Goal: Task Accomplishment & Management: Use online tool/utility

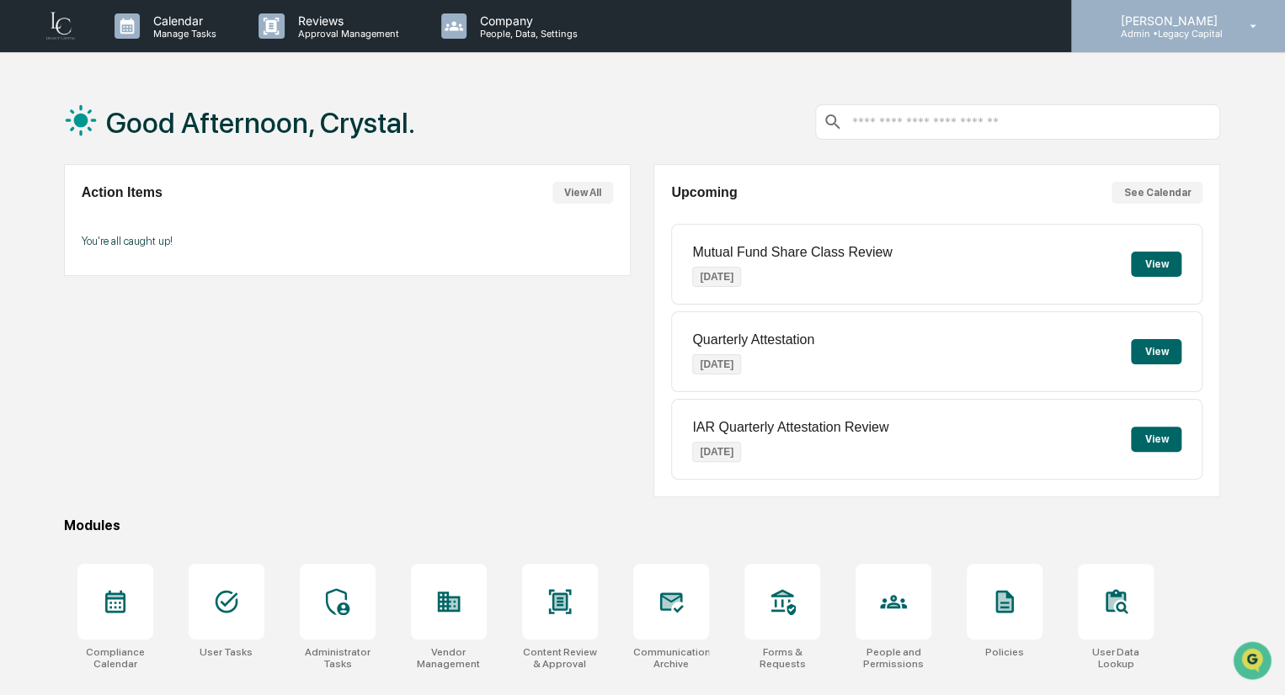
click at [1226, 2] on div "Crystal Prachyl Admin • Legacy Capital" at bounding box center [1178, 26] width 214 height 52
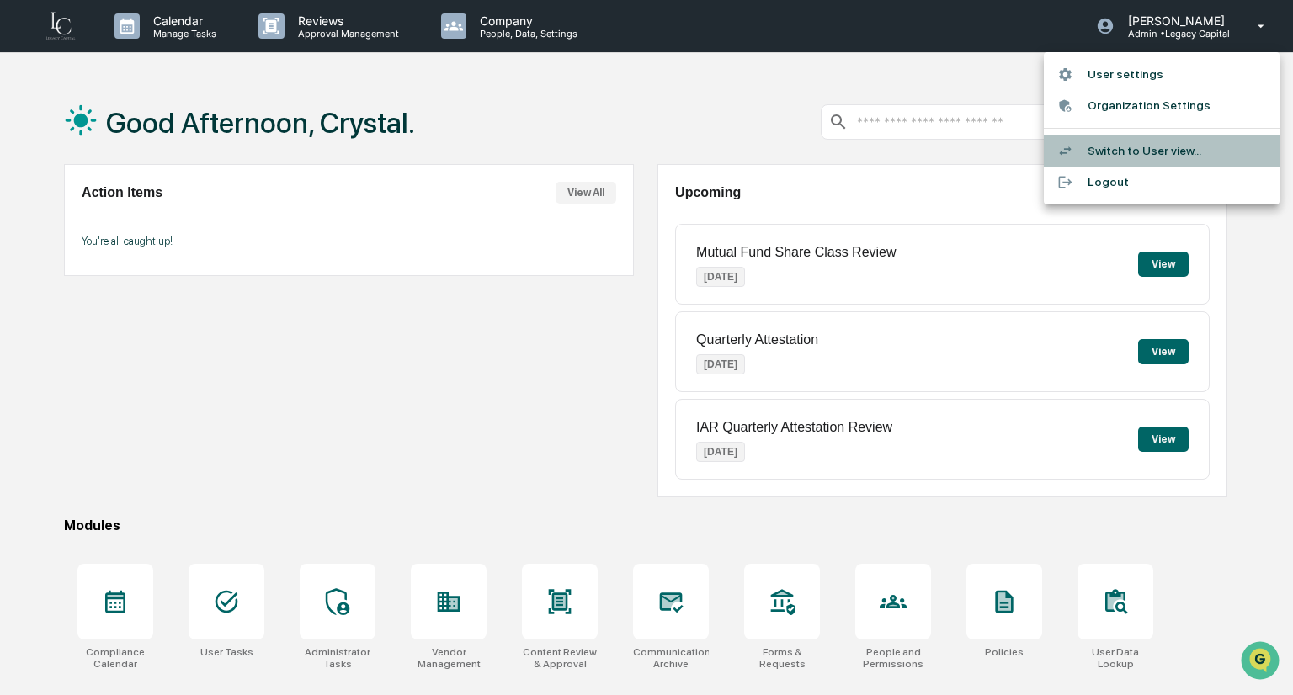
click at [1091, 148] on li "Switch to User view..." at bounding box center [1162, 151] width 236 height 31
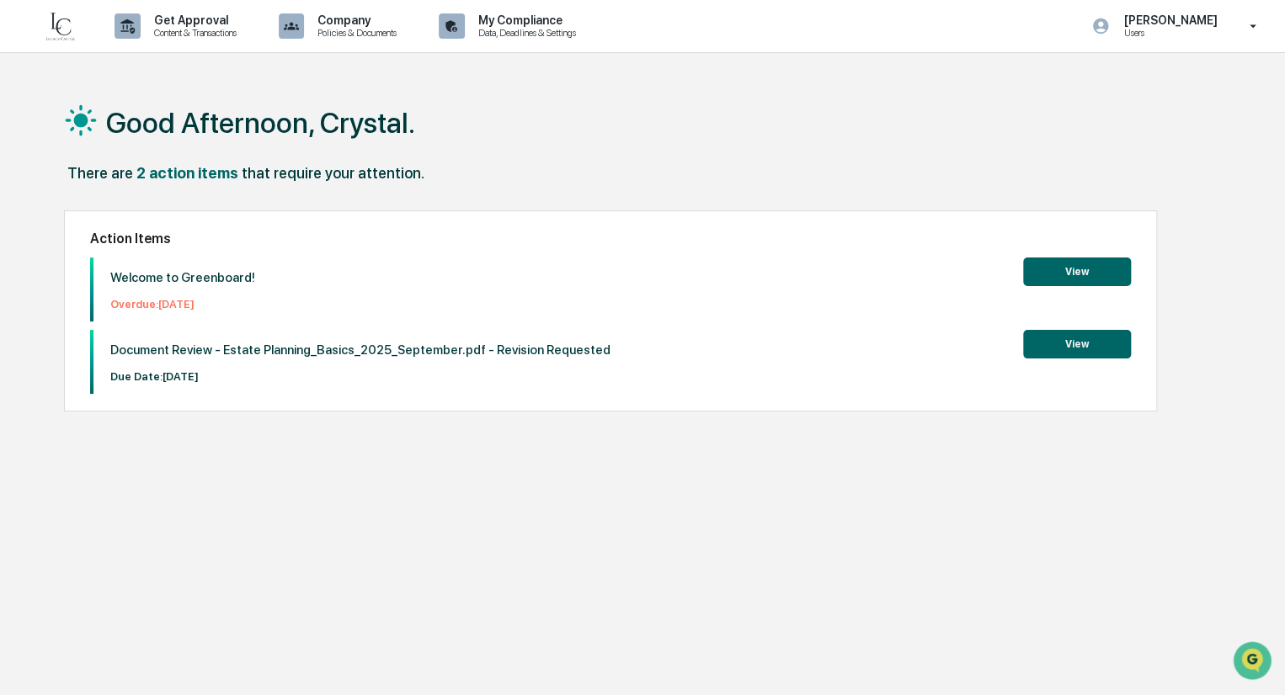
click at [1067, 348] on button "View" at bounding box center [1077, 344] width 108 height 29
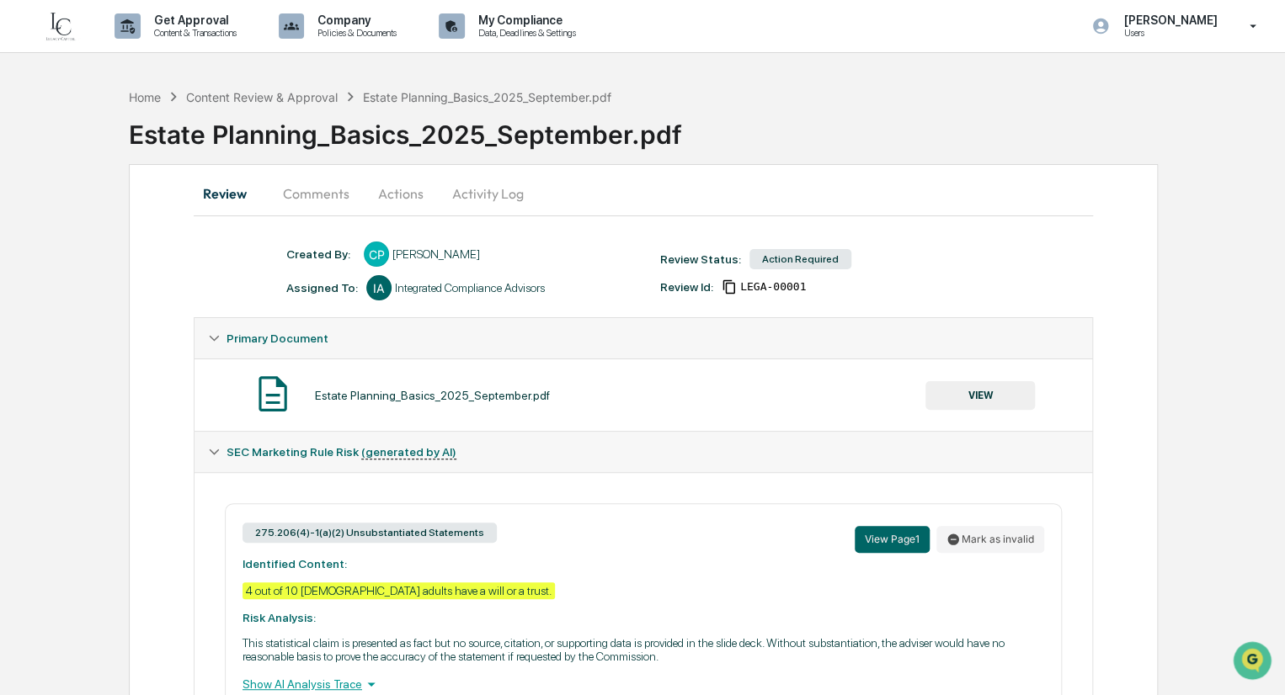
click at [396, 198] on button "Actions" at bounding box center [401, 193] width 76 height 40
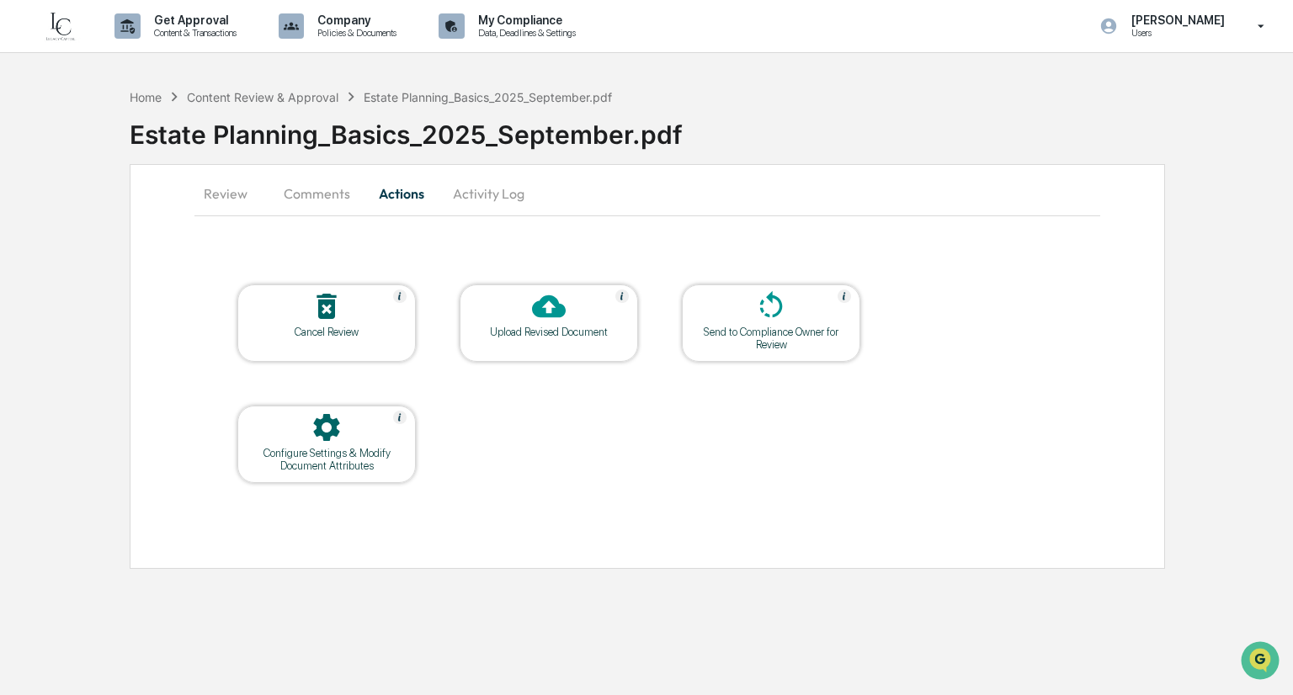
click at [515, 299] on div at bounding box center [549, 308] width 168 height 36
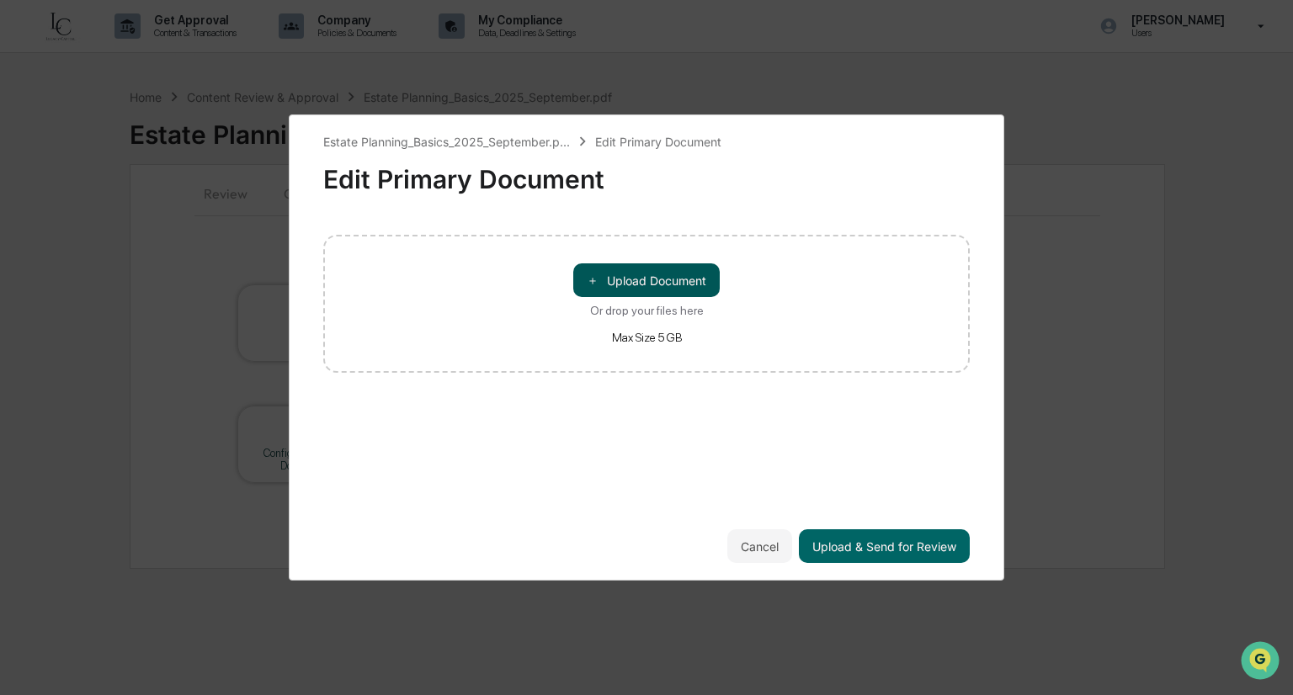
click at [603, 287] on button "＋ Upload Document" at bounding box center [646, 280] width 146 height 34
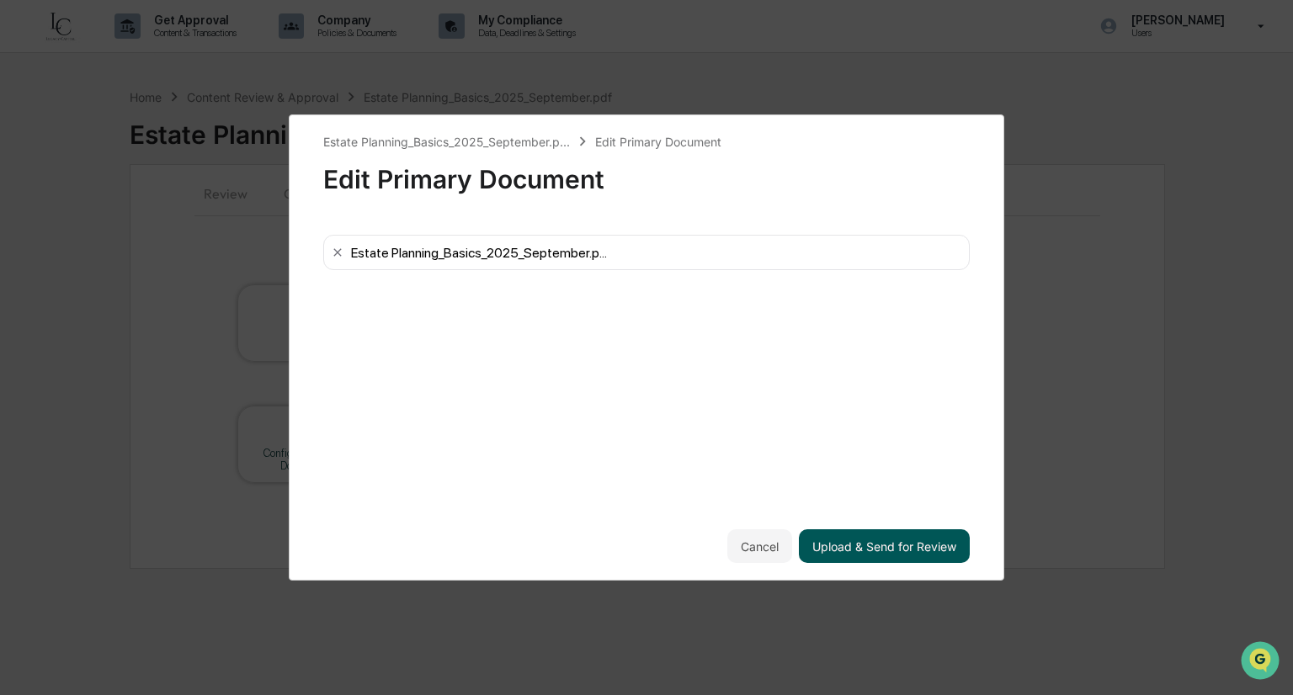
click at [896, 539] on button "Upload & Send for Review" at bounding box center [884, 546] width 171 height 34
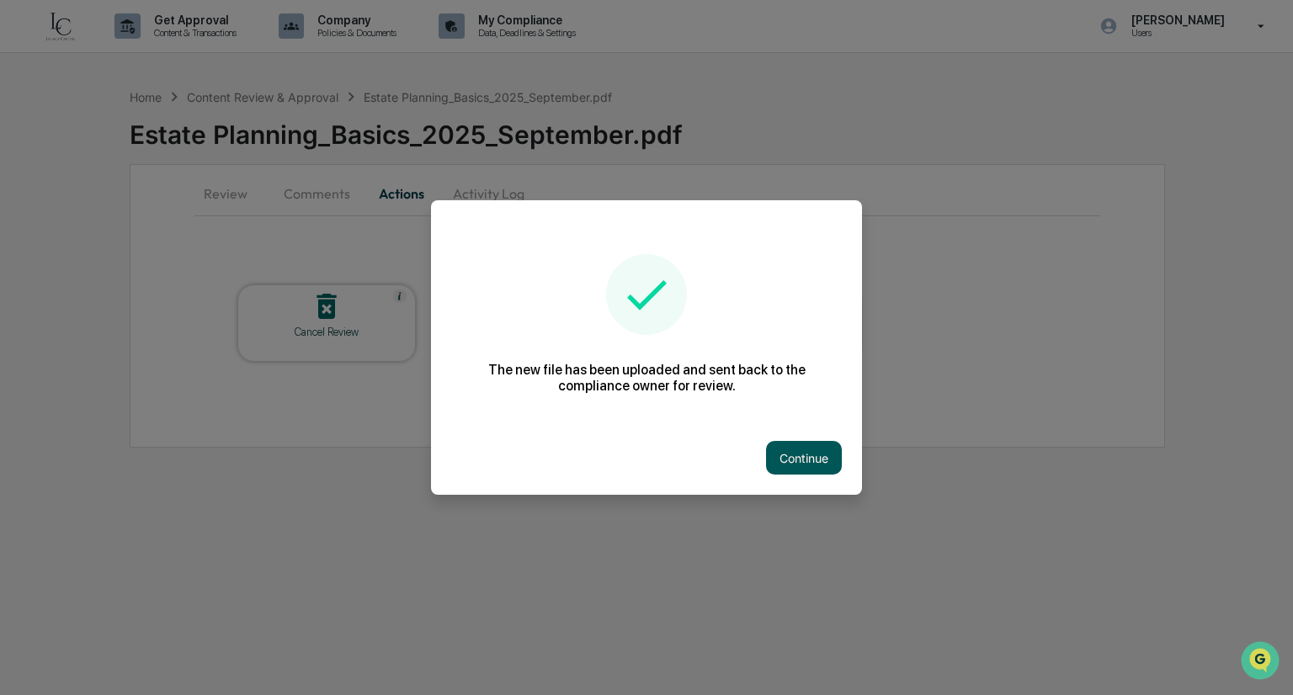
click at [822, 460] on button "Continue" at bounding box center [804, 458] width 76 height 34
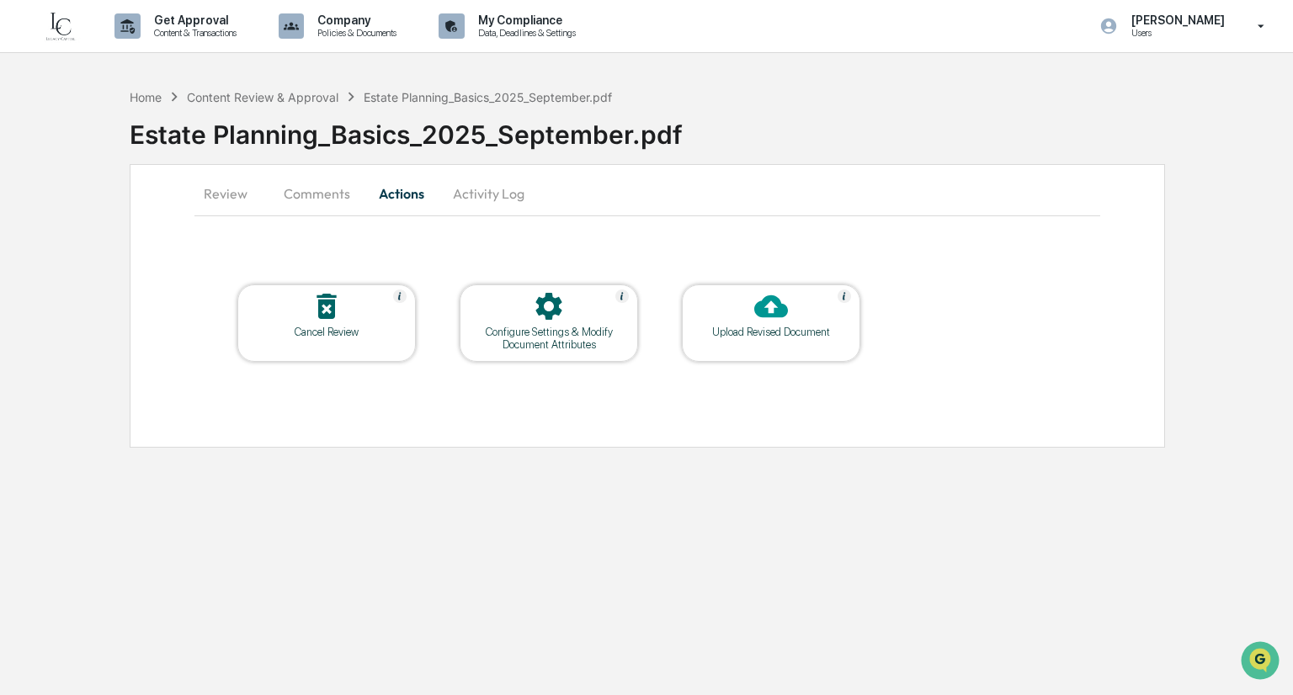
click at [483, 196] on button "Activity Log" at bounding box center [488, 193] width 98 height 40
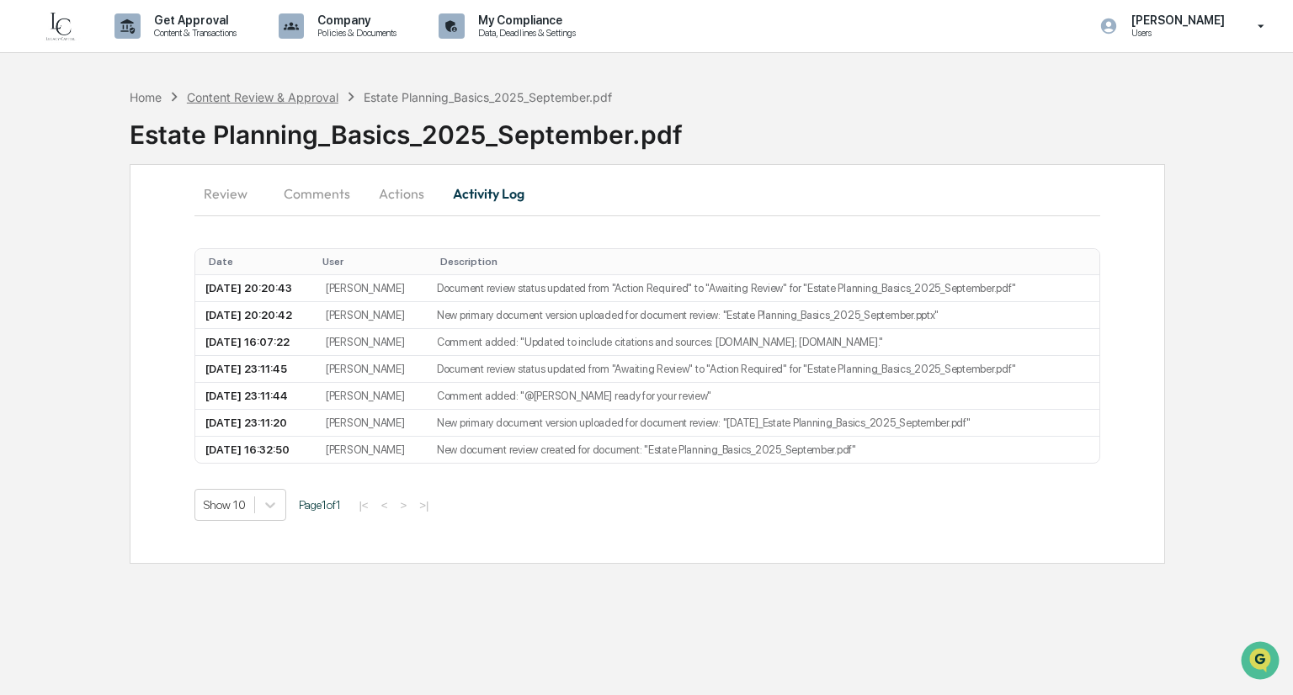
click at [239, 95] on div "Content Review & Approval" at bounding box center [263, 97] width 152 height 14
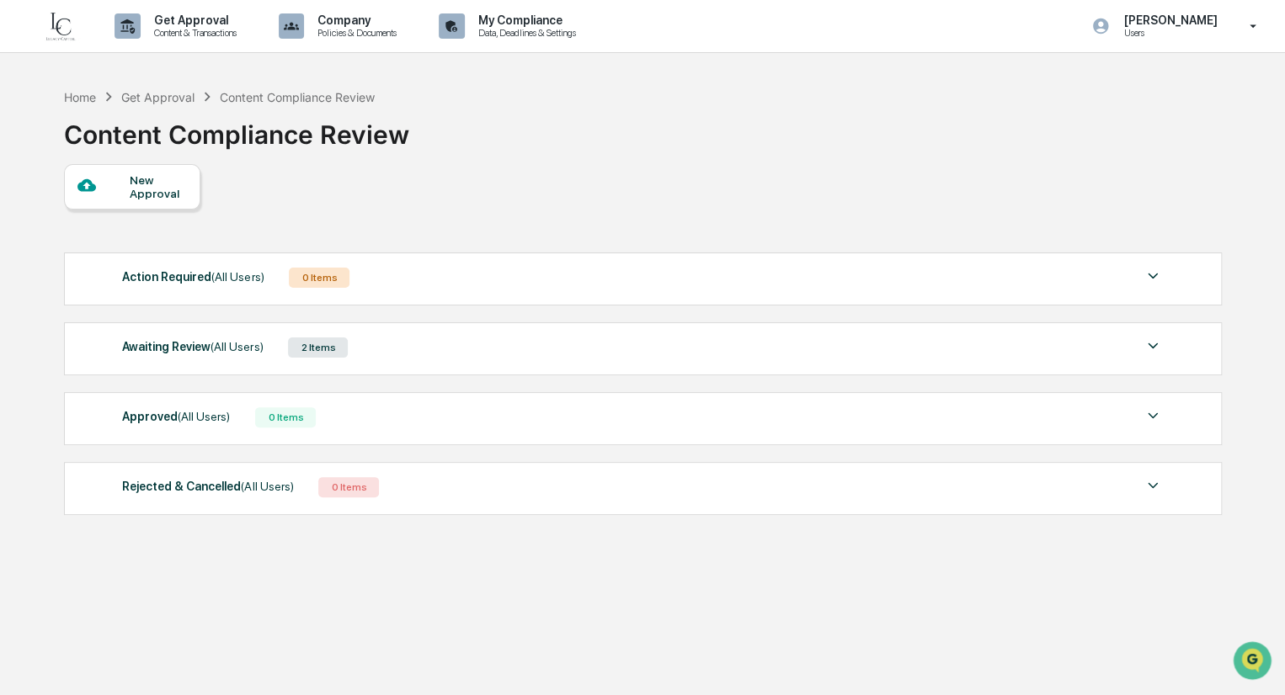
click at [196, 358] on div "Awaiting Review (All Users)" at bounding box center [192, 347] width 141 height 22
click at [534, 417] on div "Approved (All Users) 1 Item" at bounding box center [642, 418] width 1040 height 24
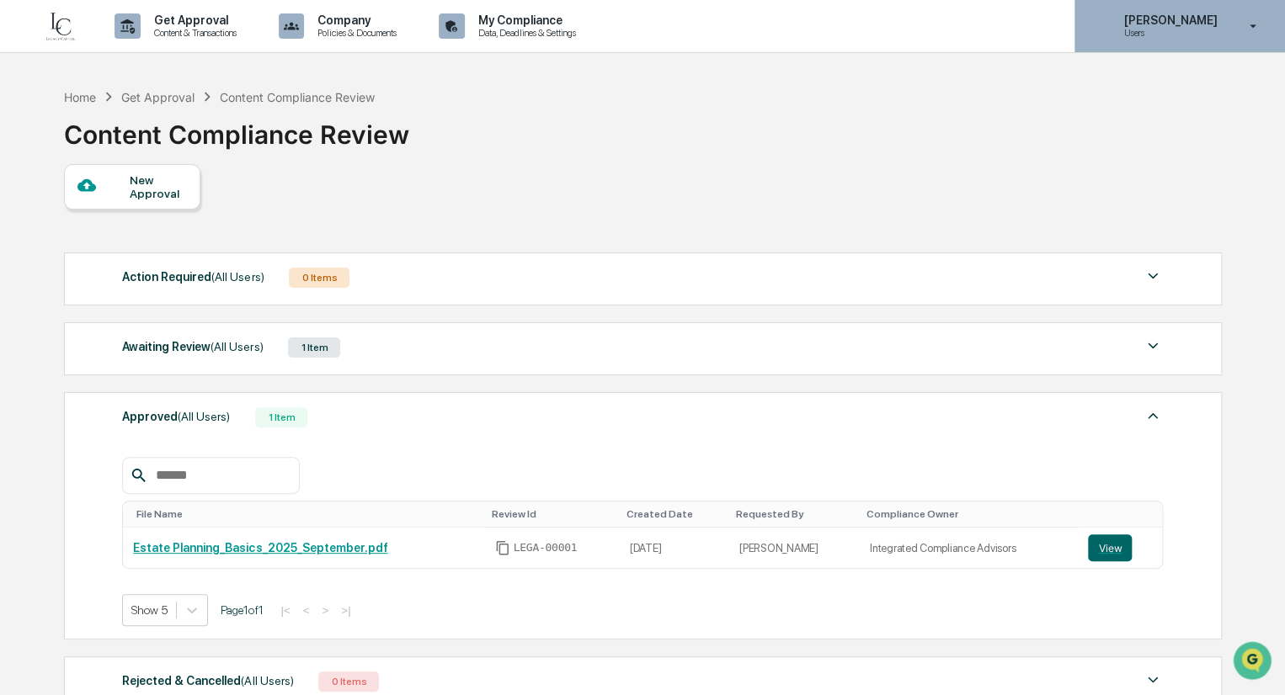
click at [1177, 14] on p "[PERSON_NAME]" at bounding box center [1166, 19] width 115 height 13
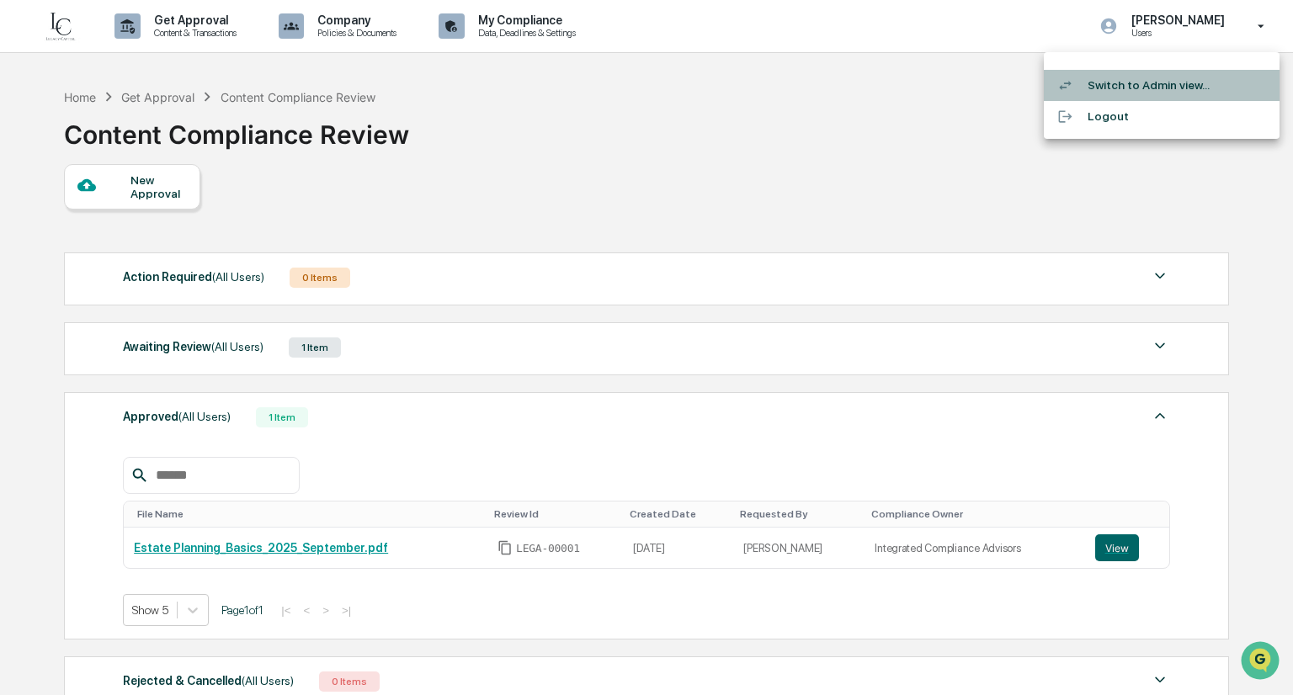
click at [1092, 88] on li "Switch to Admin view..." at bounding box center [1162, 85] width 236 height 31
